Goal: Information Seeking & Learning: Learn about a topic

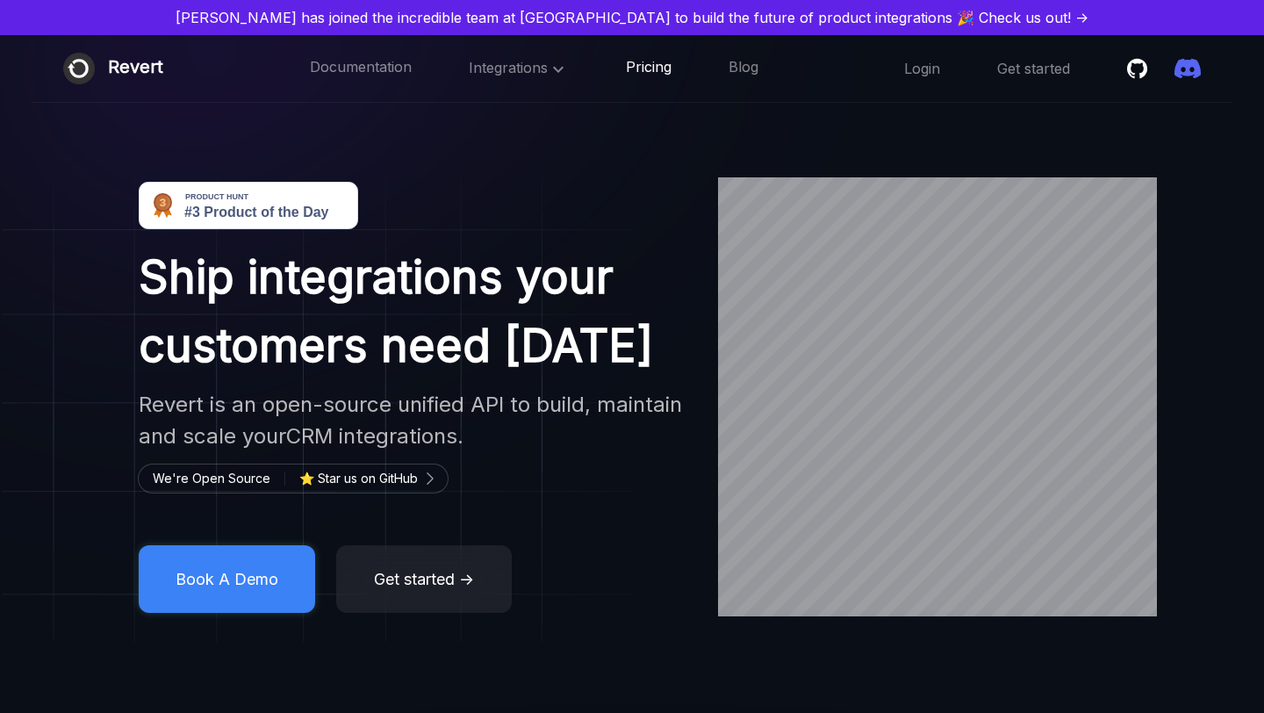
click at [655, 60] on link "Pricing" at bounding box center [649, 68] width 46 height 23
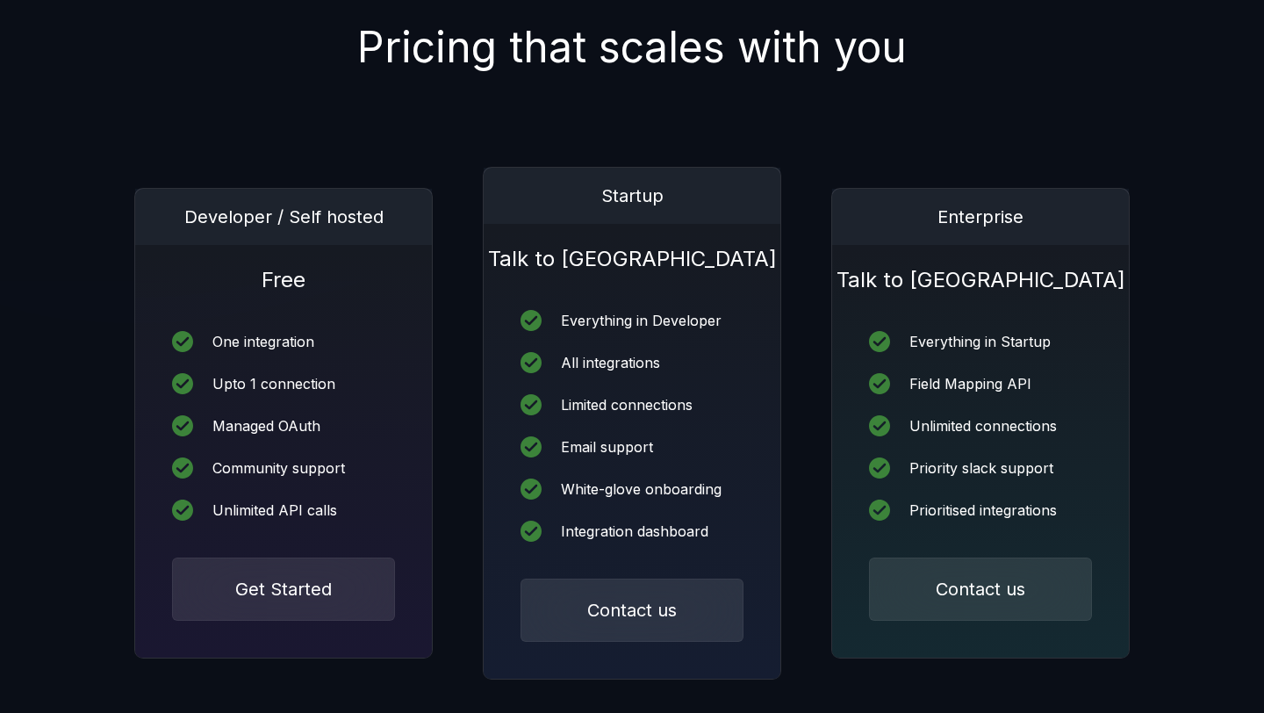
scroll to position [227, 0]
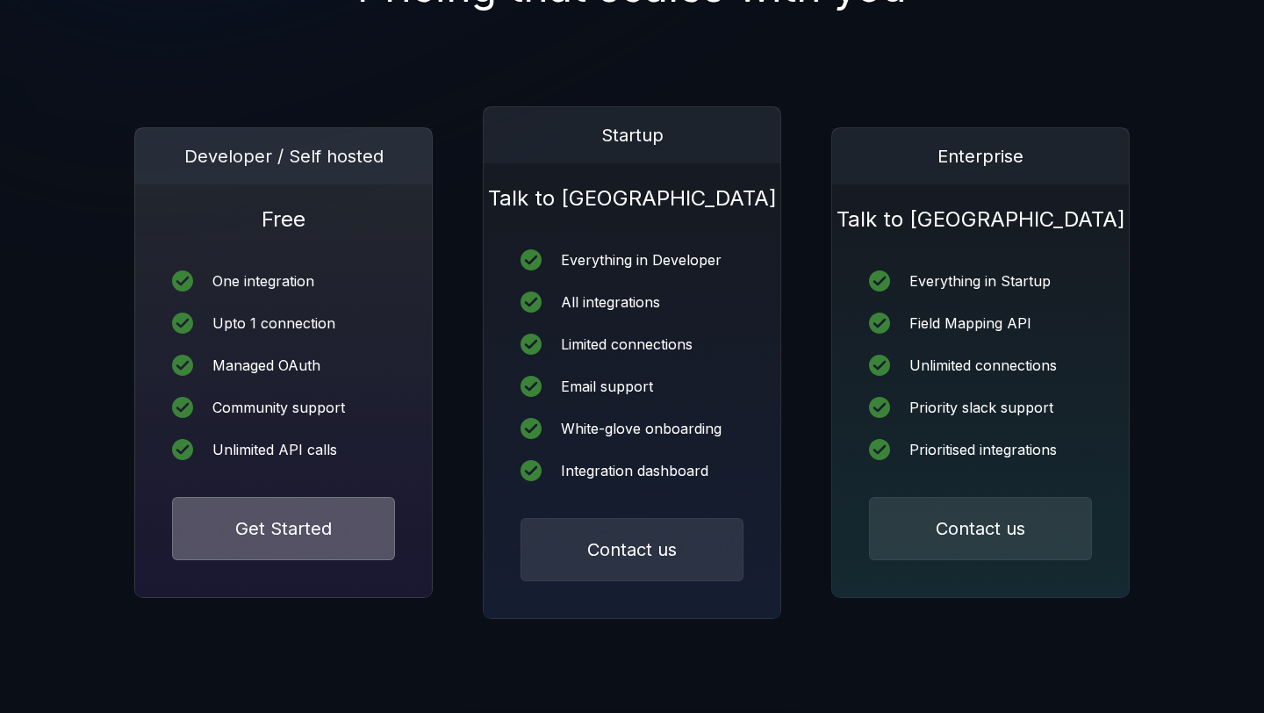
click at [295, 541] on button "Get Started" at bounding box center [283, 528] width 223 height 63
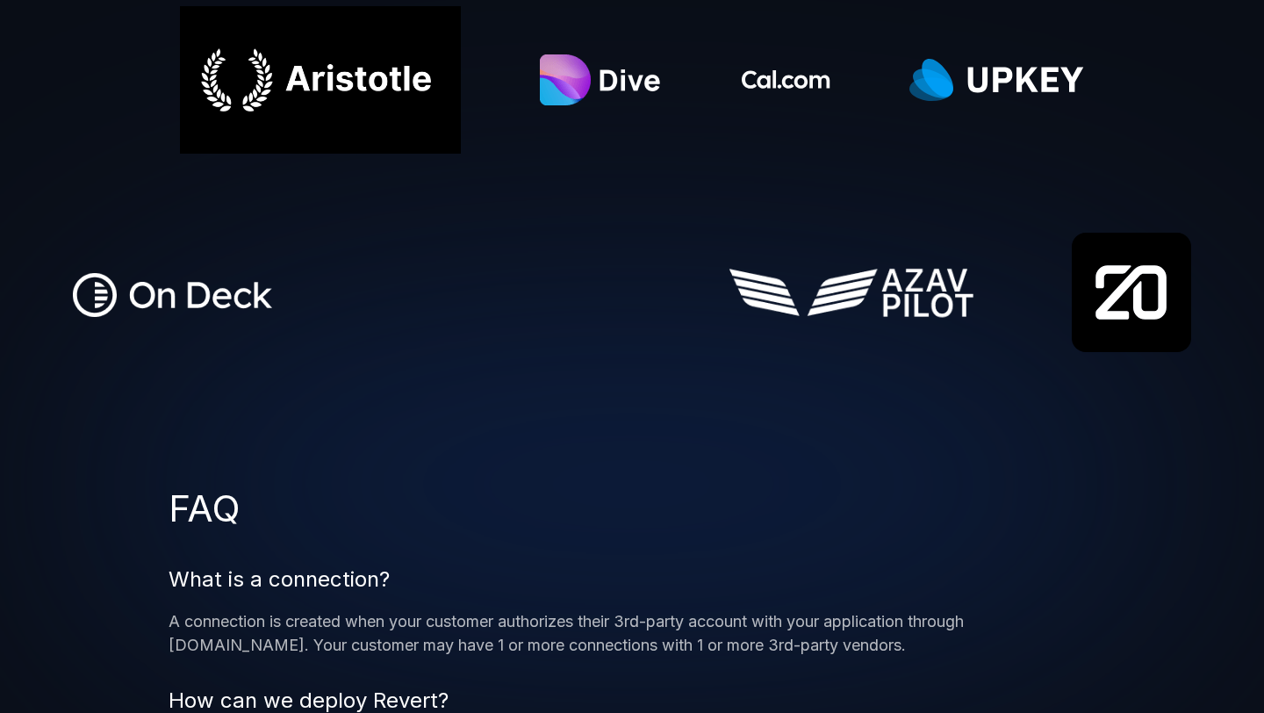
scroll to position [1428, 0]
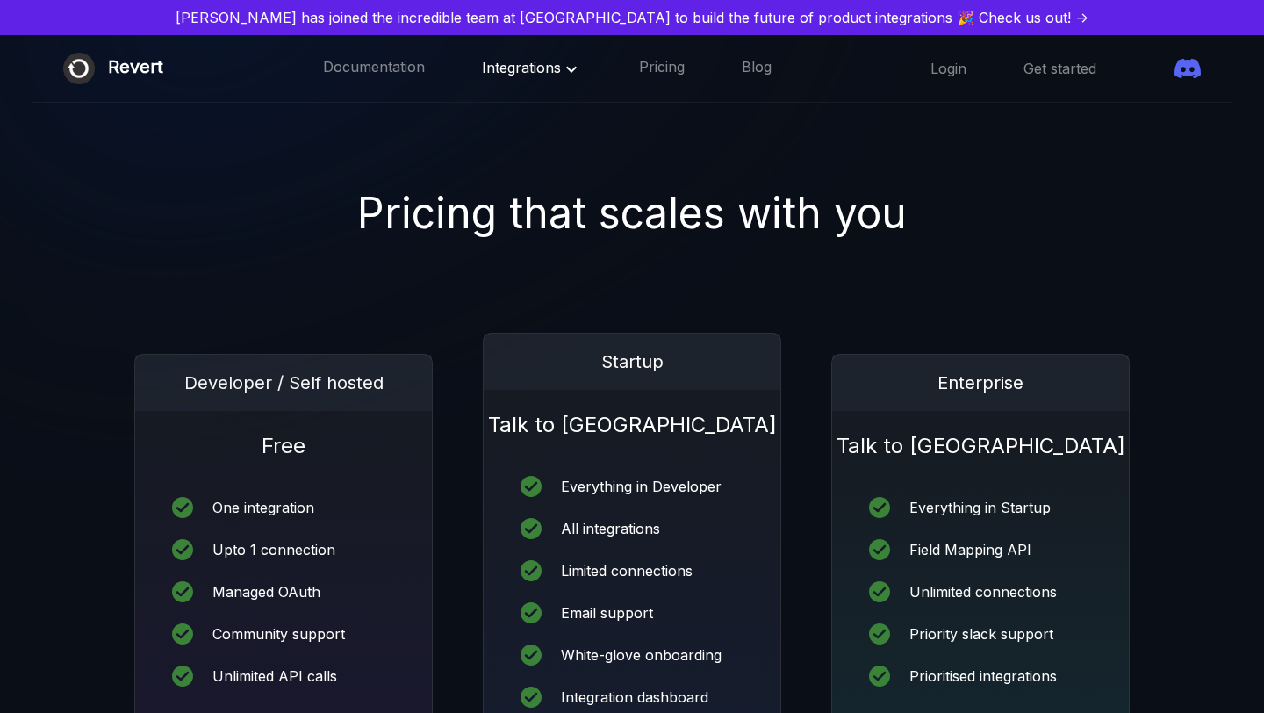
click at [499, 66] on span "Integrations" at bounding box center [532, 68] width 100 height 18
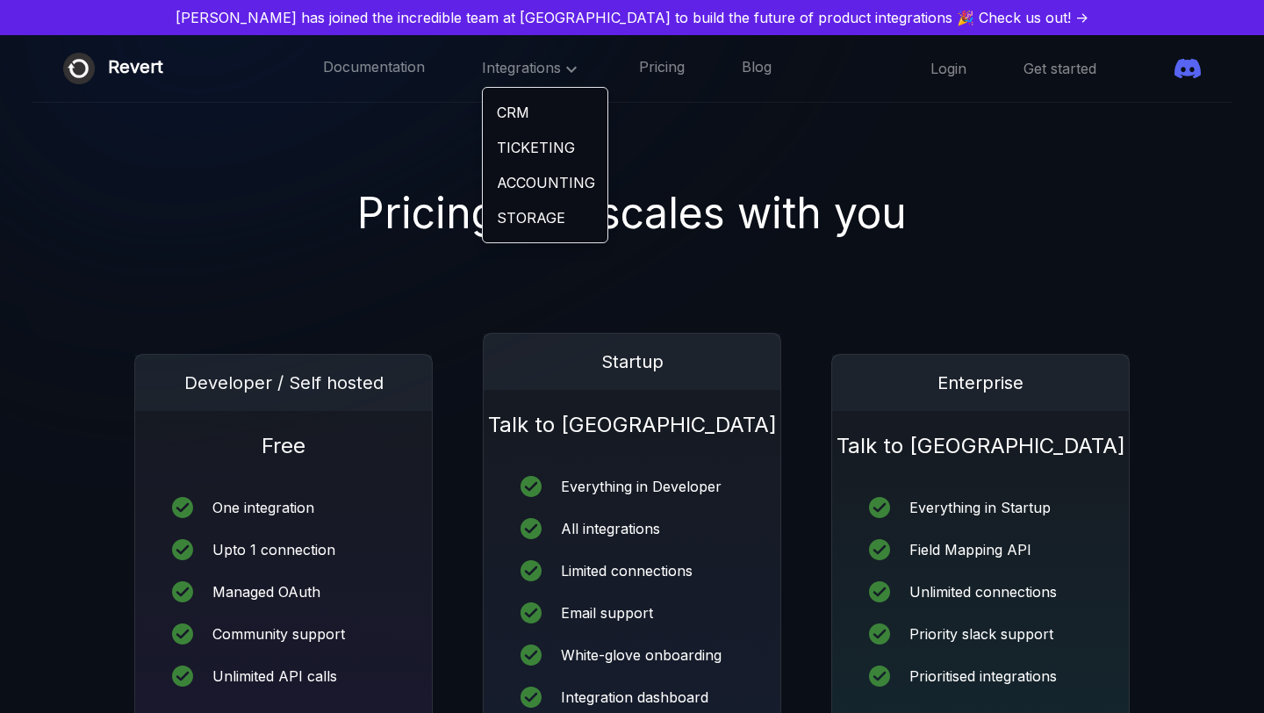
click at [501, 185] on link "ACCOUNTING" at bounding box center [545, 182] width 125 height 35
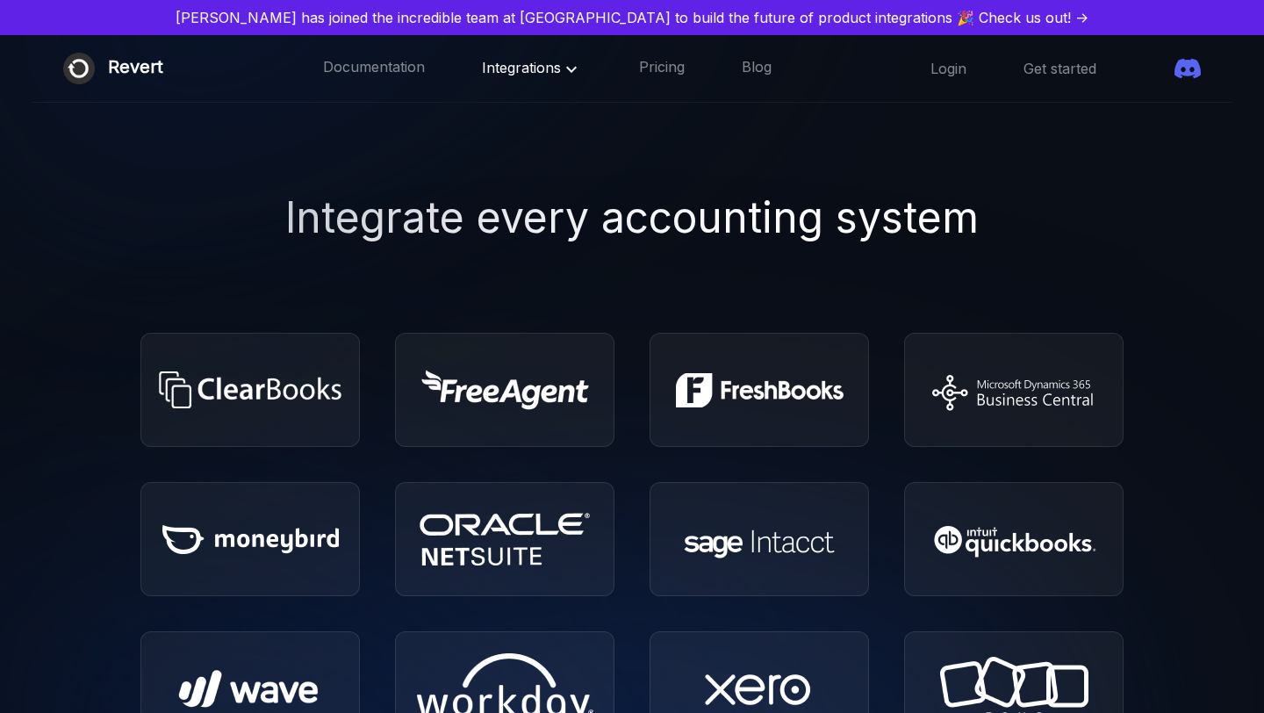
click at [492, 60] on span "Integrations" at bounding box center [532, 68] width 100 height 18
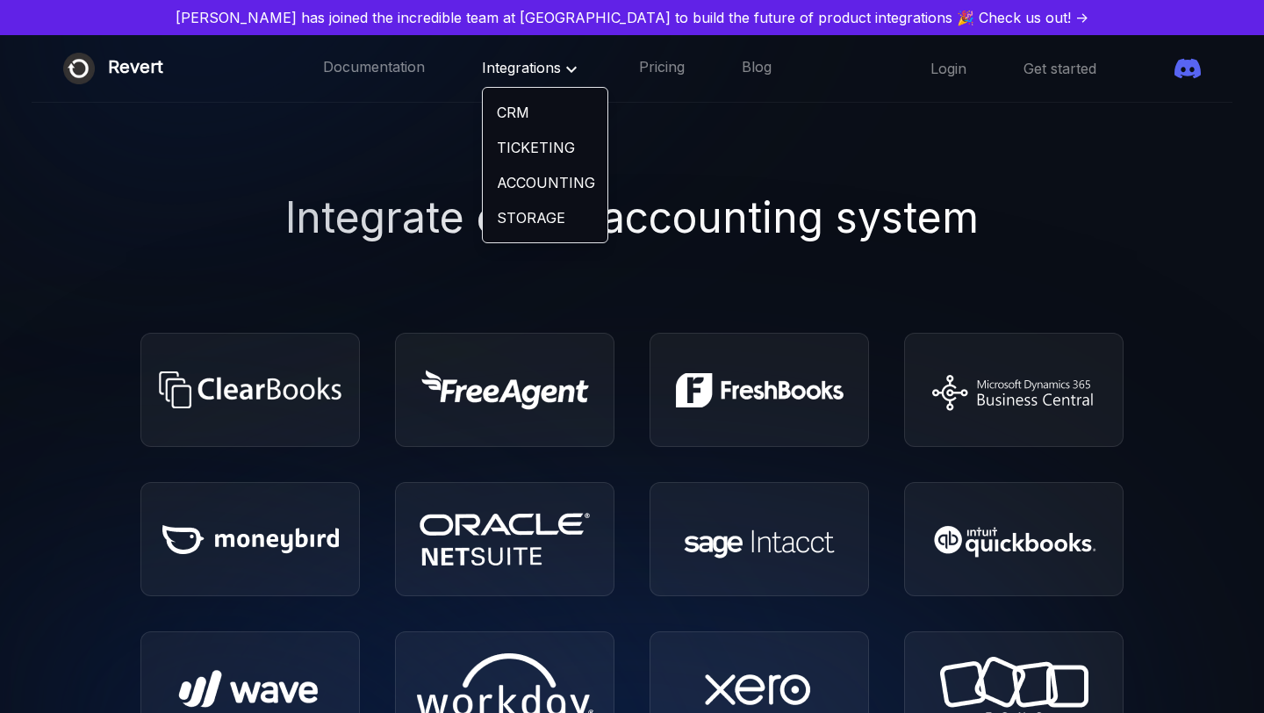
click at [489, 112] on link "CRM" at bounding box center [545, 112] width 125 height 35
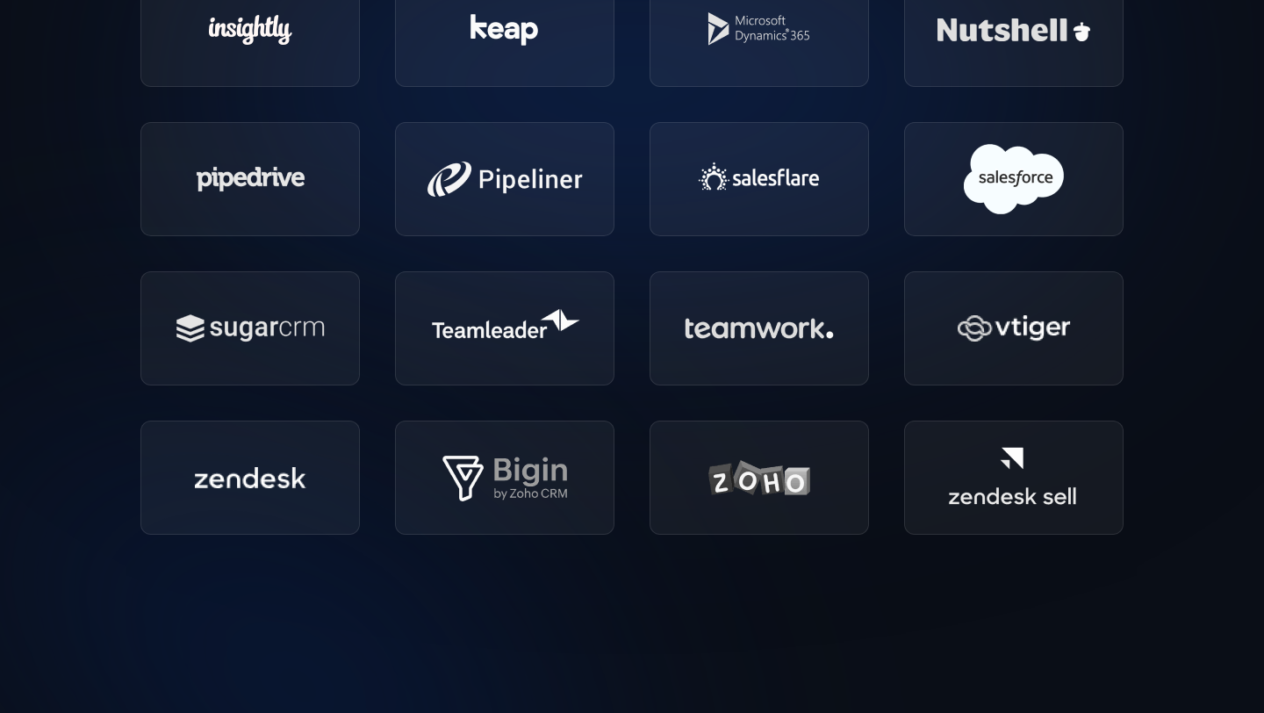
scroll to position [679, 0]
